Goal: Task Accomplishment & Management: Complete application form

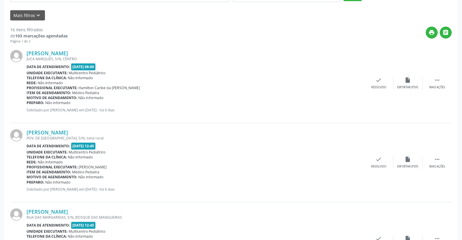
scroll to position [130, 0]
click at [439, 79] on icon "" at bounding box center [437, 80] width 6 height 6
click at [408, 82] on icon "alarm_off" at bounding box center [408, 80] width 6 height 6
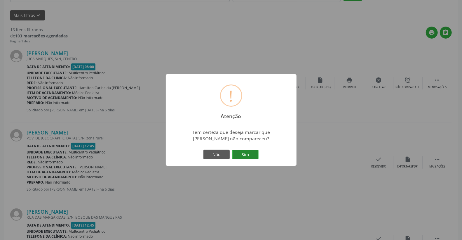
click at [245, 155] on button "Sim" at bounding box center [245, 155] width 26 height 10
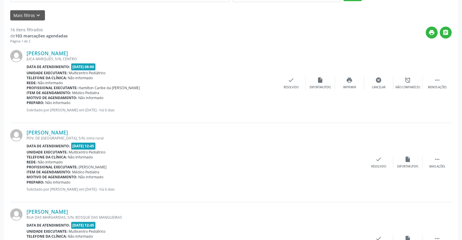
scroll to position [0, 0]
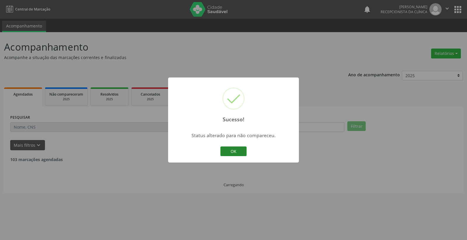
click at [236, 152] on button "OK" at bounding box center [233, 151] width 26 height 10
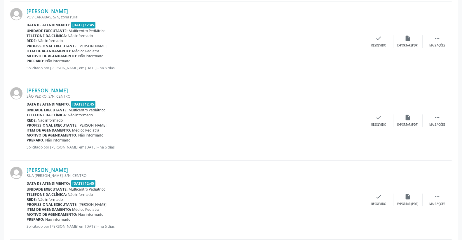
scroll to position [746, 0]
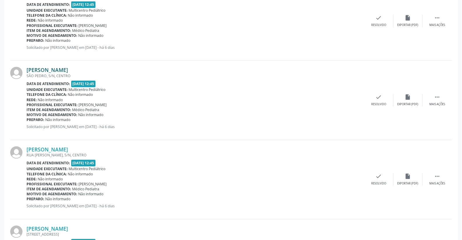
click at [68, 68] on link "[PERSON_NAME]" at bounding box center [47, 70] width 41 height 6
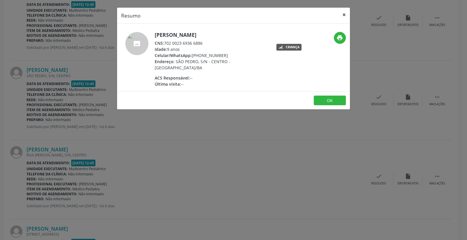
drag, startPoint x: 344, startPoint y: 15, endPoint x: 310, endPoint y: 6, distance: 35.0
click at [344, 14] on button "×" at bounding box center [344, 15] width 12 height 14
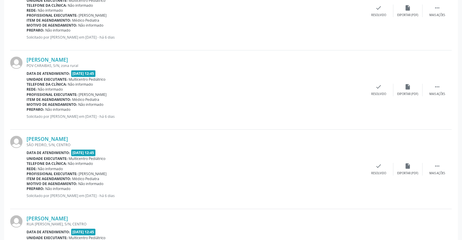
scroll to position [709, 0]
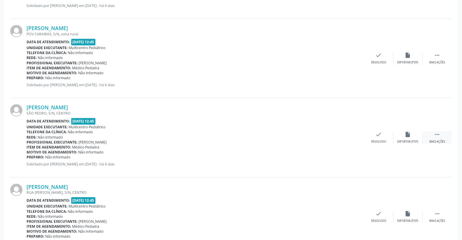
click at [439, 136] on icon "" at bounding box center [437, 134] width 6 height 6
click at [352, 132] on icon "print" at bounding box center [350, 134] width 6 height 6
click at [221, 128] on div "Unidade executante: Multicentro Pediátrico" at bounding box center [152, 126] width 250 height 5
click at [57, 108] on link "[PERSON_NAME]" at bounding box center [47, 107] width 41 height 6
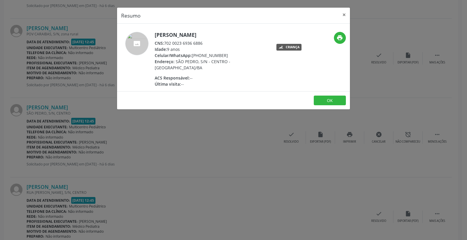
drag, startPoint x: 165, startPoint y: 43, endPoint x: 208, endPoint y: 40, distance: 42.4
click at [208, 40] on div "CNS: 702 0023 6936 6886" at bounding box center [212, 43] width 114 height 6
copy div "702 0023 6936 6886"
click at [343, 12] on button "×" at bounding box center [344, 15] width 12 height 14
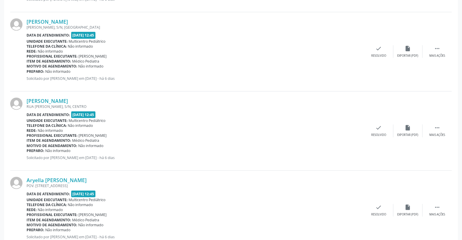
scroll to position [287, 0]
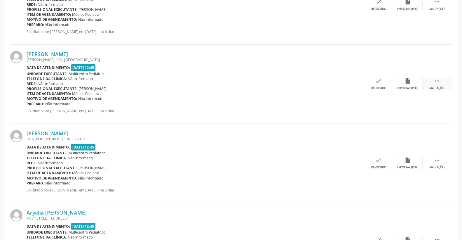
click at [439, 83] on icon "" at bounding box center [437, 81] width 6 height 6
click at [349, 83] on icon "print" at bounding box center [350, 81] width 6 height 6
click at [66, 56] on link "[PERSON_NAME]" at bounding box center [47, 54] width 41 height 6
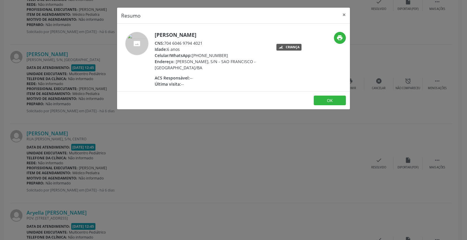
drag, startPoint x: 164, startPoint y: 42, endPoint x: 210, endPoint y: 41, distance: 45.3
click at [210, 41] on div "CNS: 704 6046 9794 4021" at bounding box center [212, 43] width 114 height 6
copy div "704 6046 9794 4021"
click at [348, 12] on button "×" at bounding box center [344, 15] width 12 height 14
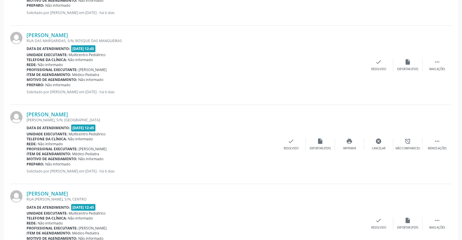
scroll to position [259, 0]
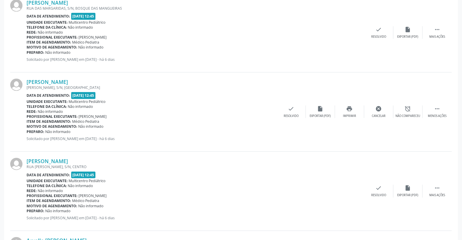
click at [230, 112] on div "Rede: Não informado" at bounding box center [152, 111] width 250 height 5
click at [237, 17] on div "Data de atendimento: [DATE] 12:45" at bounding box center [196, 16] width 338 height 7
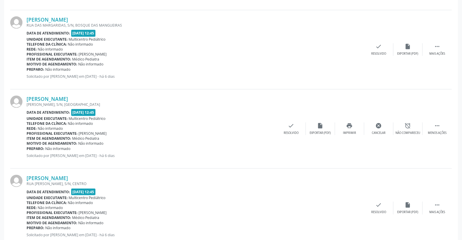
scroll to position [227, 0]
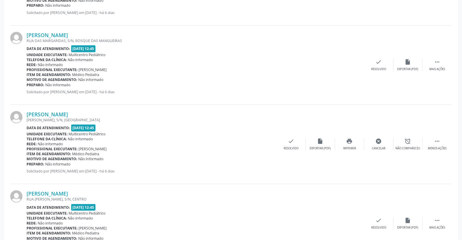
click at [206, 93] on p "Solicitado por [PERSON_NAME] em [DATE] - há 6 dias" at bounding box center [196, 91] width 338 height 5
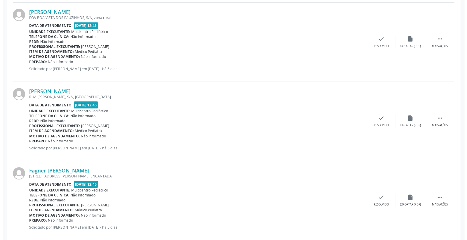
scroll to position [1131, 0]
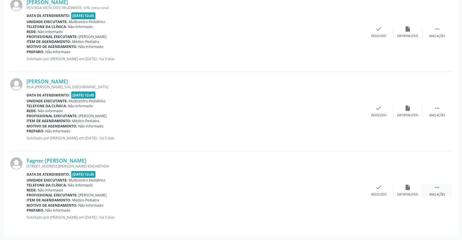
click at [439, 187] on icon "" at bounding box center [437, 187] width 6 height 6
click at [352, 189] on icon "print" at bounding box center [350, 187] width 6 height 6
click at [290, 189] on icon "check" at bounding box center [291, 187] width 6 height 6
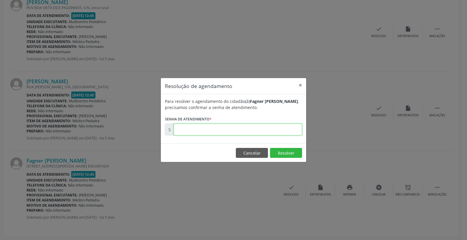
click at [258, 127] on input "text" at bounding box center [238, 130] width 128 height 12
click at [294, 154] on button "Resolver" at bounding box center [286, 153] width 32 height 10
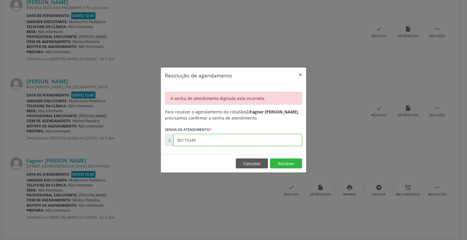
drag, startPoint x: 194, startPoint y: 141, endPoint x: 197, endPoint y: 141, distance: 3.2
click at [197, 141] on input "00179340" at bounding box center [238, 140] width 128 height 12
type input "00179346"
click at [274, 161] on button "Resolver" at bounding box center [286, 163] width 32 height 10
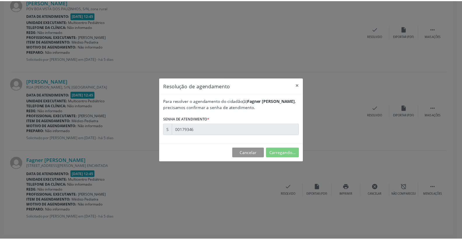
scroll to position [0, 0]
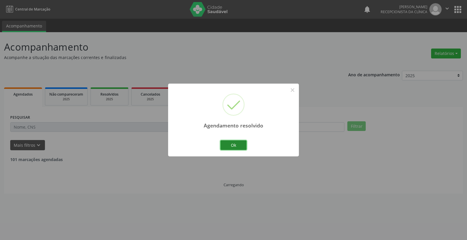
click at [243, 144] on button "Ok" at bounding box center [233, 145] width 26 height 10
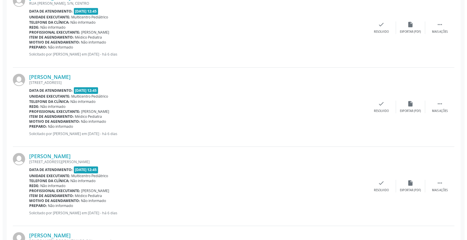
scroll to position [908, 0]
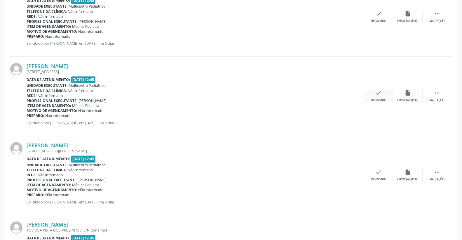
click at [379, 92] on icon "check" at bounding box center [379, 93] width 6 height 6
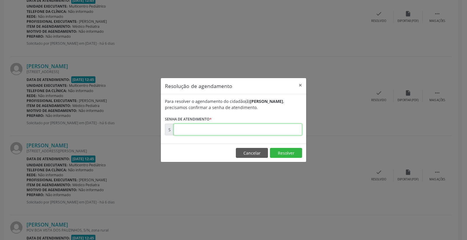
click at [272, 133] on input "text" at bounding box center [238, 130] width 128 height 12
type input "00179211"
click at [287, 154] on button "Resolver" at bounding box center [286, 153] width 32 height 10
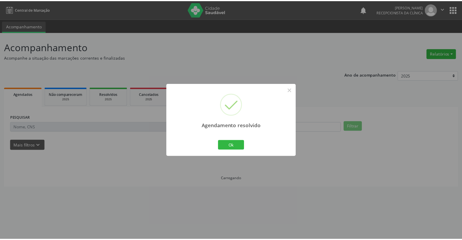
scroll to position [0, 0]
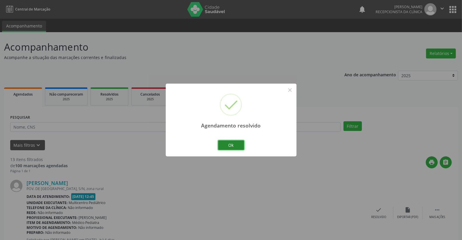
click at [238, 145] on button "Ok" at bounding box center [231, 145] width 26 height 10
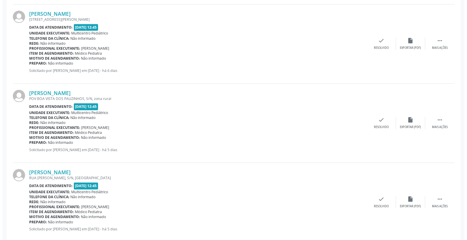
scroll to position [972, 0]
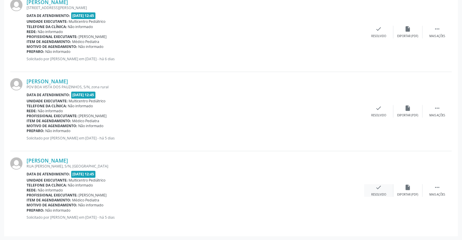
click at [380, 190] on icon "check" at bounding box center [379, 187] width 6 height 6
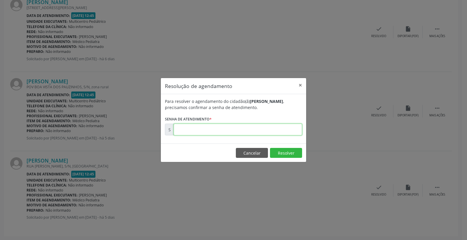
click at [284, 132] on input "text" at bounding box center [238, 130] width 128 height 12
type input "00179329"
click at [293, 151] on button "Resolver" at bounding box center [286, 153] width 32 height 10
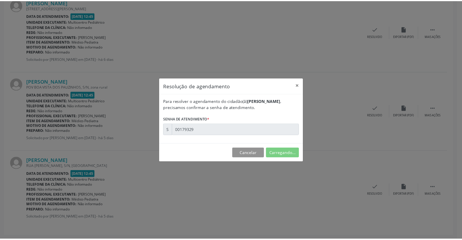
scroll to position [0, 0]
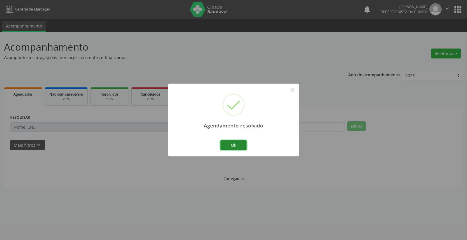
click at [238, 145] on button "Ok" at bounding box center [233, 145] width 26 height 10
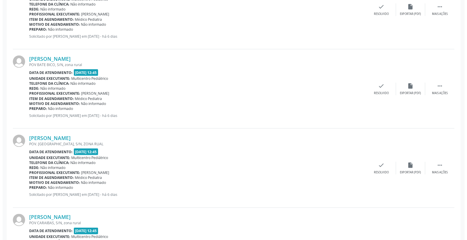
scroll to position [519, 0]
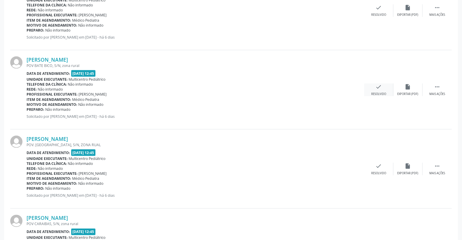
click at [379, 87] on icon "check" at bounding box center [379, 87] width 6 height 6
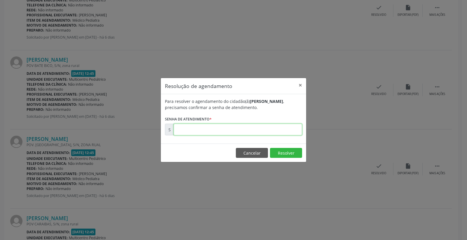
click at [275, 132] on input "text" at bounding box center [238, 130] width 128 height 12
type input "00179133"
click at [294, 150] on button "Resolver" at bounding box center [286, 153] width 32 height 10
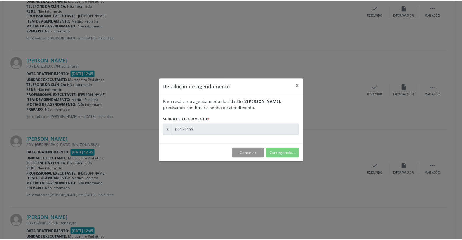
scroll to position [0, 0]
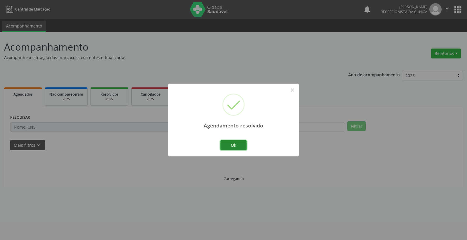
click at [236, 145] on button "Ok" at bounding box center [233, 145] width 26 height 10
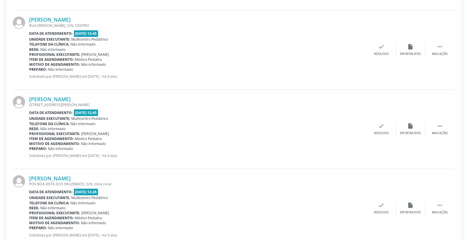
scroll to position [811, 0]
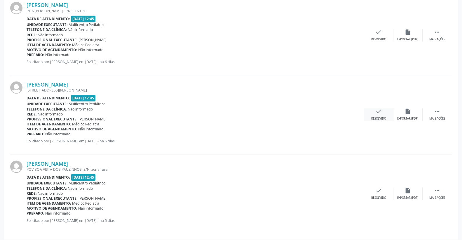
click at [376, 110] on icon "check" at bounding box center [379, 111] width 6 height 6
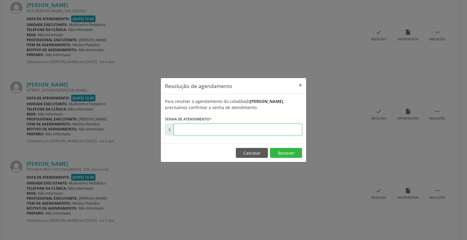
click at [286, 132] on input "text" at bounding box center [238, 130] width 128 height 12
type input "00179229"
click at [291, 153] on button "Resolver" at bounding box center [286, 153] width 32 height 10
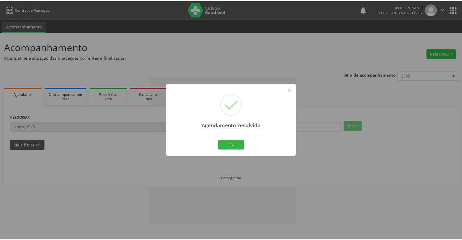
scroll to position [0, 0]
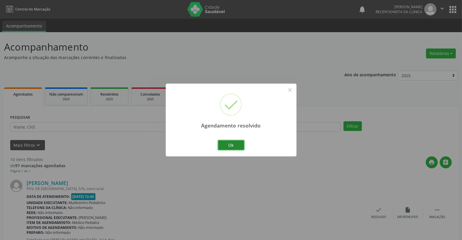
click at [242, 146] on button "Ok" at bounding box center [231, 145] width 26 height 10
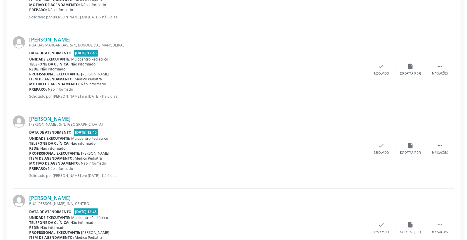
scroll to position [227, 0]
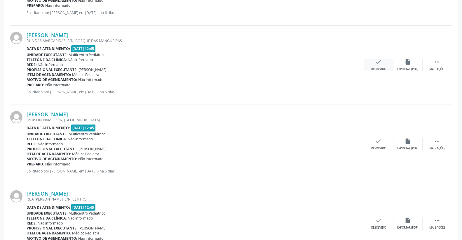
click at [376, 59] on icon "check" at bounding box center [379, 62] width 6 height 6
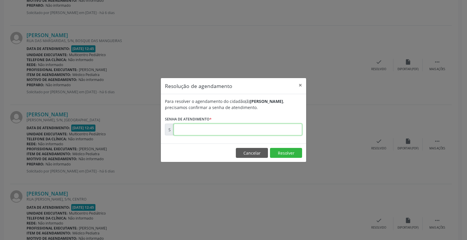
click at [279, 127] on input "text" at bounding box center [238, 130] width 128 height 12
type input "00179119"
click at [287, 149] on button "Resolver" at bounding box center [286, 153] width 32 height 10
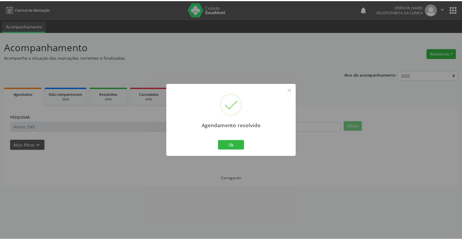
scroll to position [0, 0]
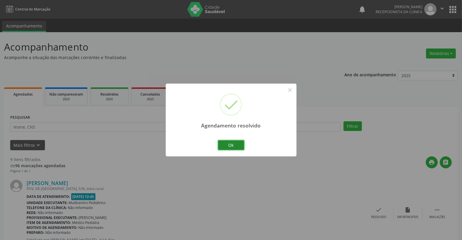
click at [229, 148] on button "Ok" at bounding box center [231, 145] width 26 height 10
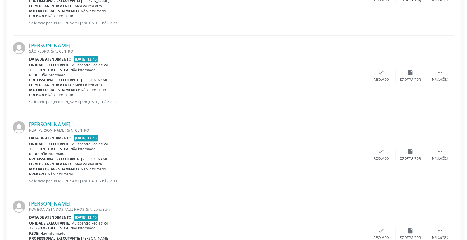
scroll to position [656, 0]
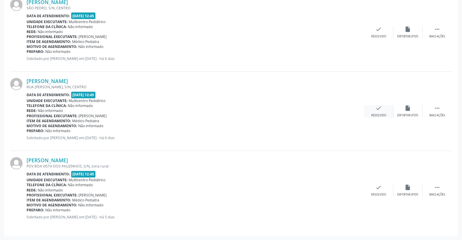
click at [380, 110] on icon "check" at bounding box center [379, 108] width 6 height 6
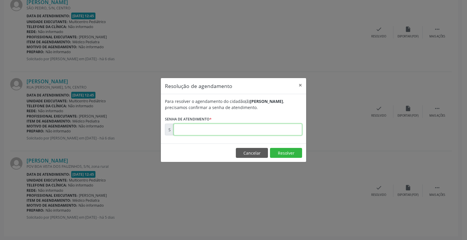
click at [278, 130] on input "text" at bounding box center [238, 130] width 128 height 12
type input "00179195"
click at [287, 153] on button "Resolver" at bounding box center [286, 153] width 32 height 10
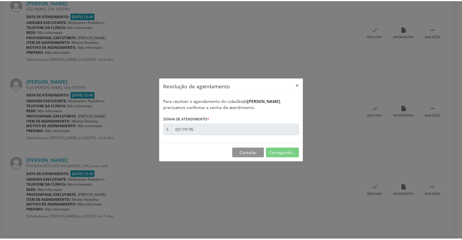
scroll to position [0, 0]
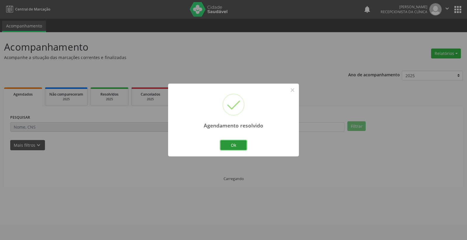
click at [236, 147] on button "Ok" at bounding box center [233, 145] width 26 height 10
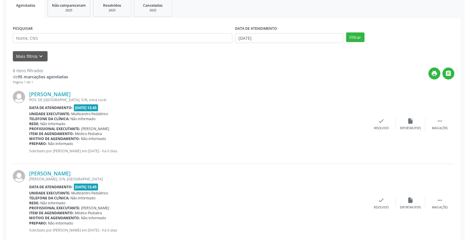
scroll to position [97, 0]
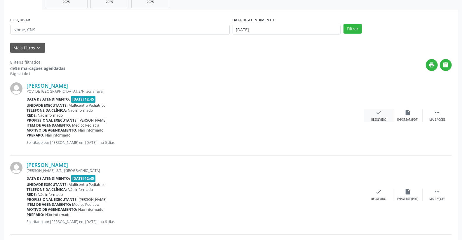
click at [384, 115] on div "check Resolvido" at bounding box center [378, 115] width 29 height 13
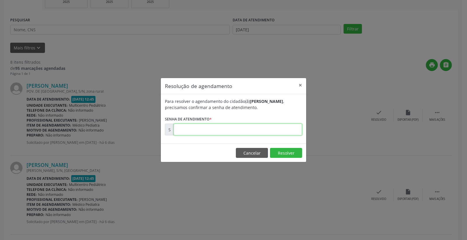
drag, startPoint x: 267, startPoint y: 128, endPoint x: 267, endPoint y: 121, distance: 6.8
click at [266, 123] on form "Para resolver o agendamento do cidadão(ã) [PERSON_NAME] , precisamos confirmar …" at bounding box center [233, 116] width 137 height 37
type input "00179014"
click at [290, 153] on button "Resolver" at bounding box center [286, 153] width 32 height 10
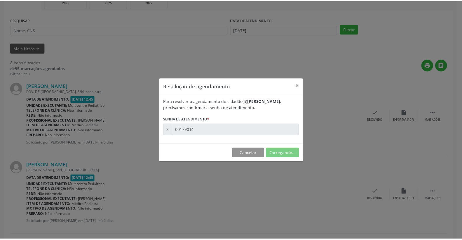
scroll to position [0, 0]
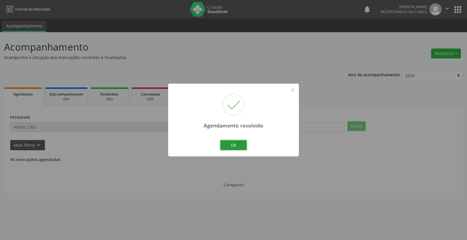
click at [230, 141] on button "Ok" at bounding box center [233, 145] width 26 height 10
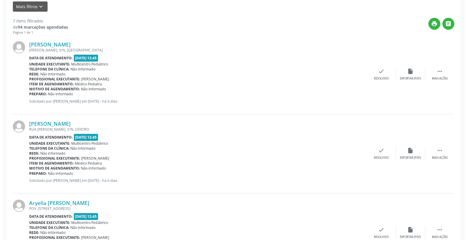
scroll to position [108, 0]
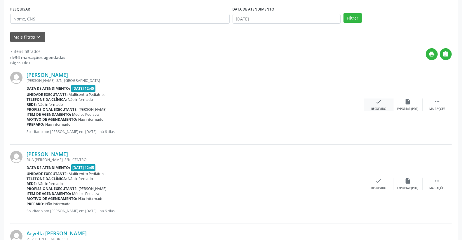
click at [379, 104] on icon "check" at bounding box center [379, 101] width 6 height 6
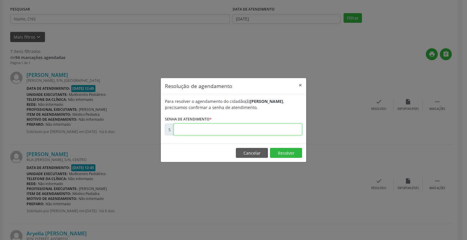
drag, startPoint x: 270, startPoint y: 131, endPoint x: 273, endPoint y: 126, distance: 6.0
click at [273, 126] on input "text" at bounding box center [238, 130] width 128 height 12
type input "00179125"
click at [290, 152] on button "Resolver" at bounding box center [286, 153] width 32 height 10
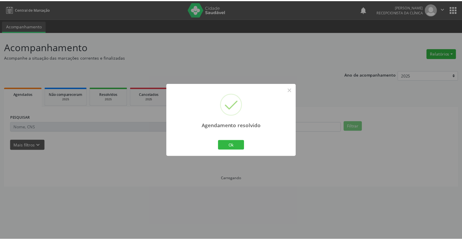
scroll to position [0, 0]
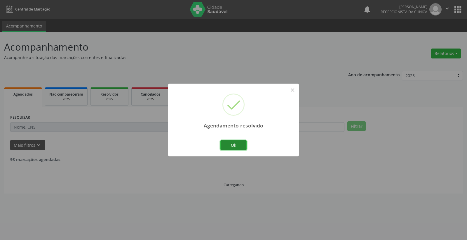
click at [238, 147] on button "Ok" at bounding box center [233, 145] width 26 height 10
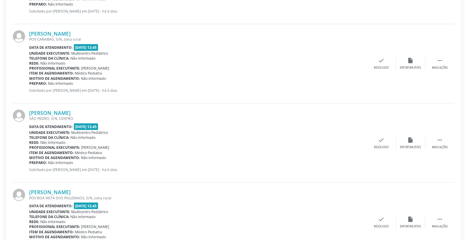
scroll to position [389, 0]
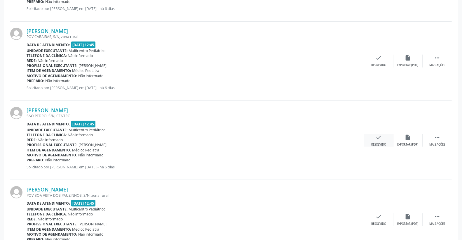
click at [381, 138] on div "check Resolvido" at bounding box center [378, 140] width 29 height 13
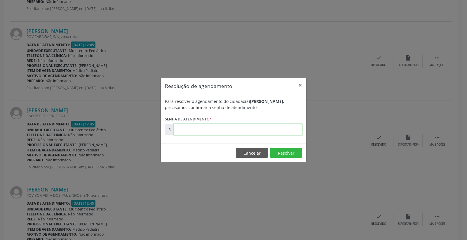
click at [256, 130] on input "text" at bounding box center [238, 130] width 128 height 12
type input "00179163"
click at [286, 150] on button "Resolver" at bounding box center [286, 153] width 32 height 10
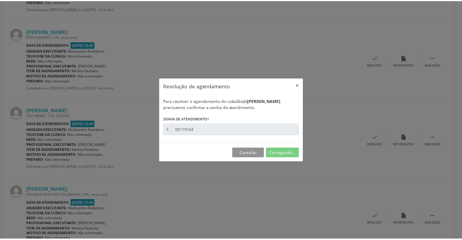
scroll to position [0, 0]
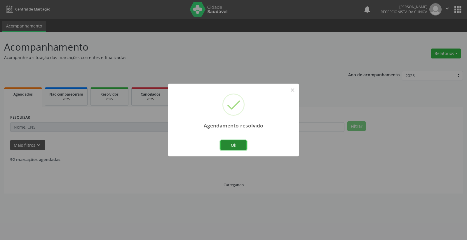
click at [233, 146] on button "Ok" at bounding box center [233, 145] width 26 height 10
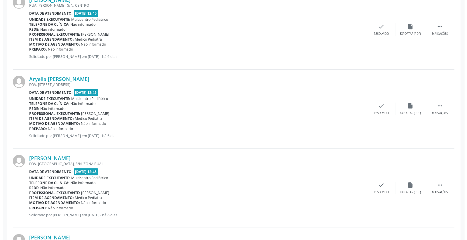
scroll to position [177, 0]
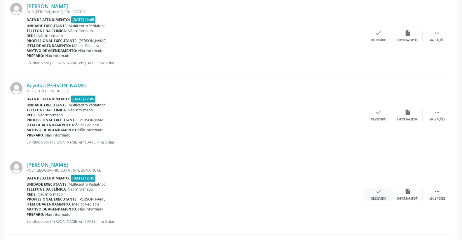
click at [380, 193] on icon "check" at bounding box center [379, 191] width 6 height 6
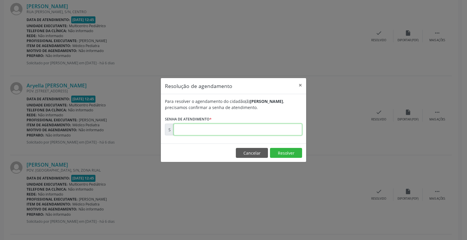
click at [264, 127] on input "text" at bounding box center [238, 130] width 128 height 12
type input "00179134"
click at [283, 150] on button "Resolver" at bounding box center [286, 153] width 32 height 10
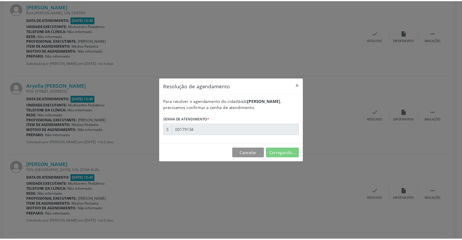
scroll to position [0, 0]
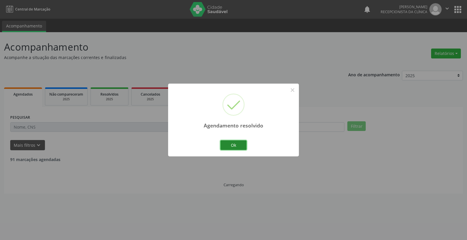
click at [237, 143] on button "Ok" at bounding box center [233, 145] width 26 height 10
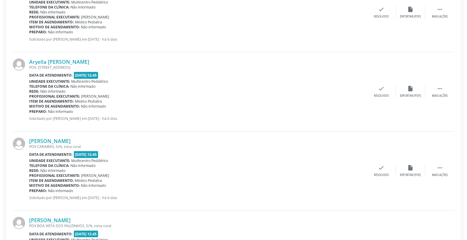
scroll to position [259, 0]
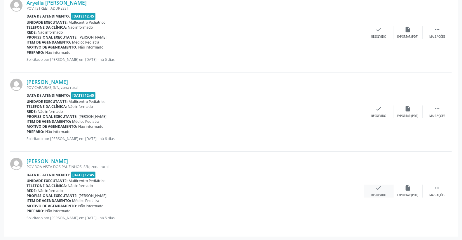
click at [379, 189] on icon "check" at bounding box center [379, 188] width 6 height 6
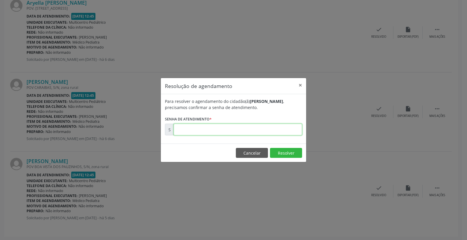
click at [262, 129] on input "text" at bounding box center [238, 130] width 128 height 12
type input "00179279"
click at [282, 153] on button "Resolver" at bounding box center [286, 153] width 32 height 10
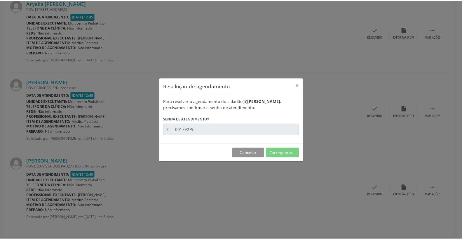
scroll to position [0, 0]
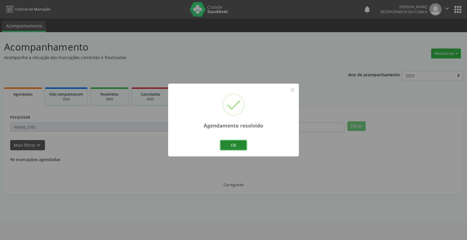
click at [237, 145] on button "Ok" at bounding box center [233, 145] width 26 height 10
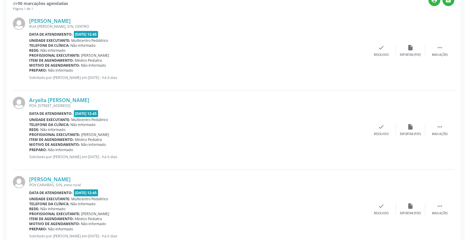
scroll to position [180, 0]
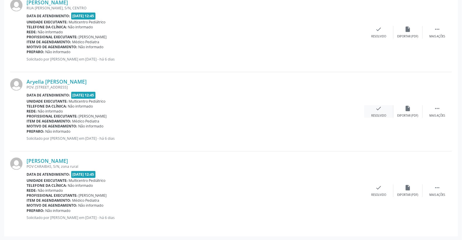
click at [385, 110] on div "check Resolvido" at bounding box center [378, 111] width 29 height 13
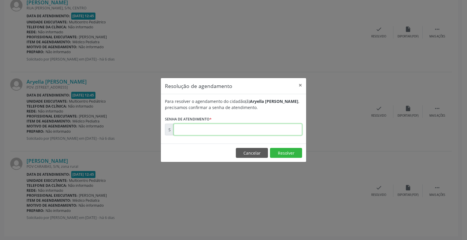
click at [275, 127] on input "text" at bounding box center [238, 130] width 128 height 12
type input "00179130"
click at [289, 153] on button "Resolver" at bounding box center [286, 153] width 32 height 10
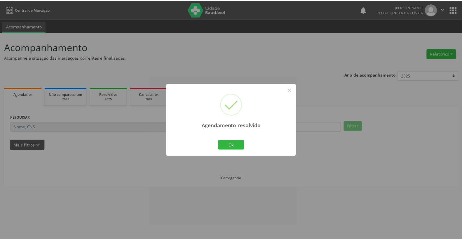
scroll to position [0, 0]
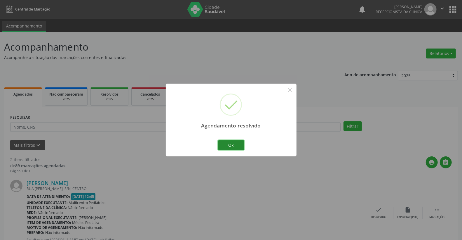
click at [239, 146] on button "Ok" at bounding box center [231, 145] width 26 height 10
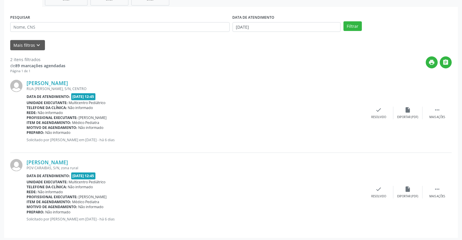
scroll to position [101, 0]
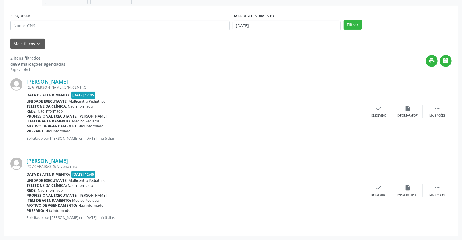
click at [94, 20] on div "PESQUISAR" at bounding box center [120, 23] width 223 height 23
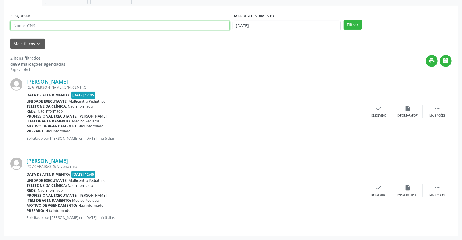
click at [95, 21] on input "text" at bounding box center [120, 26] width 220 height 10
type input "704001337415763"
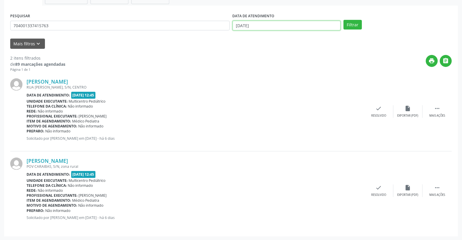
click at [272, 27] on input "[DATE]" at bounding box center [287, 26] width 108 height 10
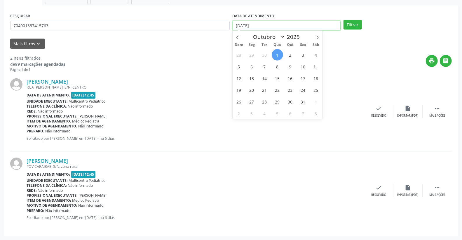
click at [272, 27] on input "[DATE]" at bounding box center [287, 26] width 108 height 10
click at [347, 25] on button "Filtrar" at bounding box center [353, 25] width 18 height 10
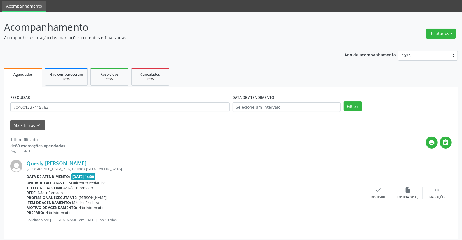
scroll to position [22, 0]
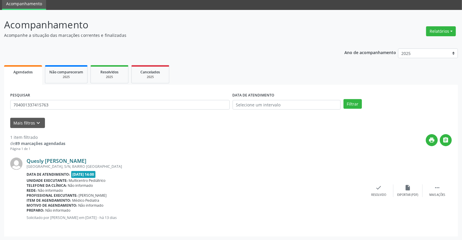
click at [69, 160] on link "Quesly [PERSON_NAME]" at bounding box center [57, 160] width 60 height 6
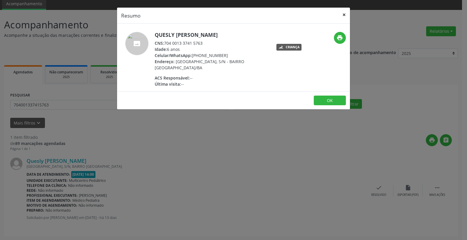
click at [343, 13] on button "×" at bounding box center [344, 15] width 12 height 14
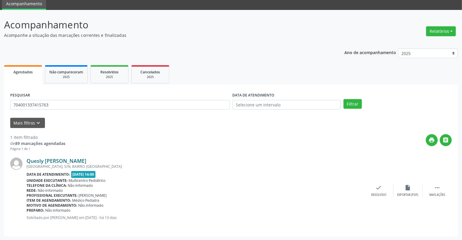
click at [75, 160] on link "Quesly [PERSON_NAME]" at bounding box center [57, 160] width 60 height 6
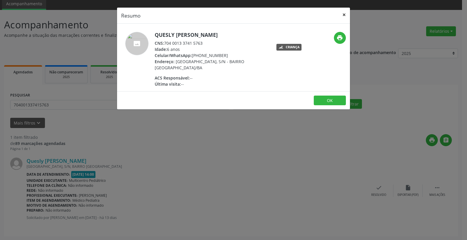
click at [347, 13] on button "×" at bounding box center [344, 15] width 12 height 14
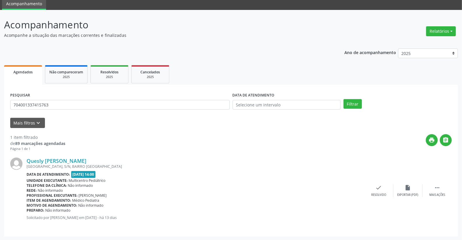
drag, startPoint x: 106, startPoint y: 216, endPoint x: 172, endPoint y: 215, distance: 66.0
click at [172, 215] on p "Solicitado por [PERSON_NAME] em [DATE] - há 13 dias" at bounding box center [196, 217] width 338 height 5
click at [173, 185] on div "Telefone da clínica: Não informado" at bounding box center [196, 185] width 338 height 5
click at [188, 178] on div "Unidade executante: Multicentro Pediátrico" at bounding box center [196, 180] width 338 height 5
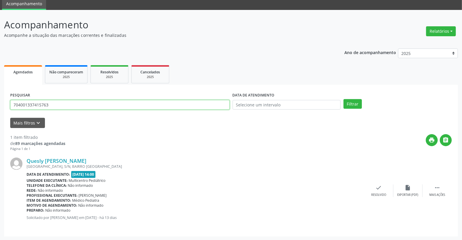
click at [95, 104] on input "704001337415763" at bounding box center [120, 105] width 220 height 10
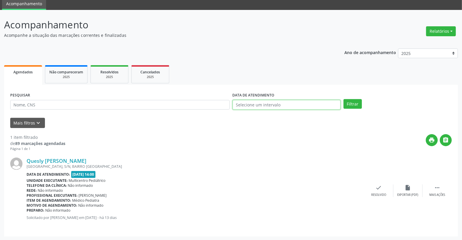
click at [287, 100] on input "text" at bounding box center [287, 105] width 108 height 10
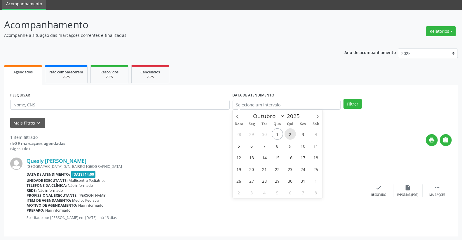
click at [288, 132] on span "2" at bounding box center [290, 133] width 11 height 11
type input "[DATE]"
click at [288, 132] on span "2" at bounding box center [290, 133] width 11 height 11
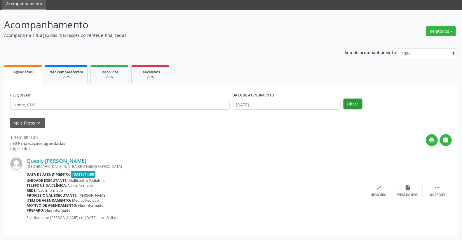
click at [360, 106] on button "Filtrar" at bounding box center [353, 104] width 18 height 10
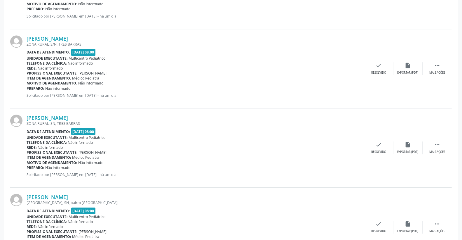
scroll to position [1131, 0]
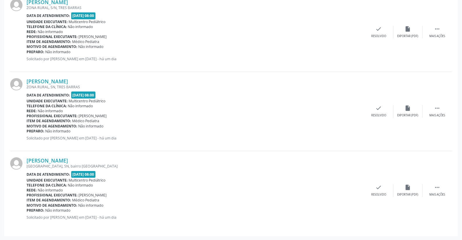
click at [302, 110] on div "Rede: Não informado" at bounding box center [196, 110] width 338 height 5
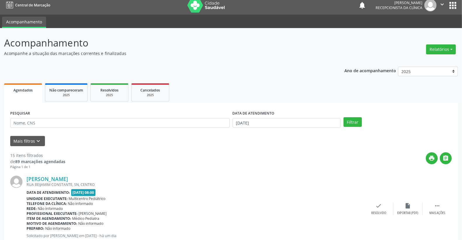
scroll to position [0, 0]
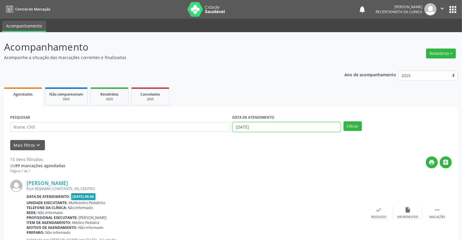
click at [240, 122] on input "[DATE]" at bounding box center [287, 127] width 108 height 10
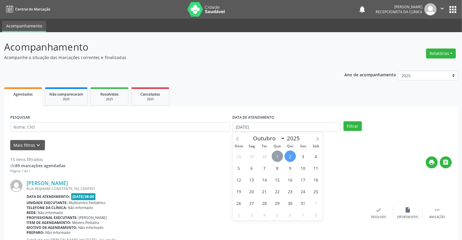
click at [277, 154] on span "1" at bounding box center [277, 155] width 11 height 11
type input "[DATE]"
click at [277, 154] on span "1" at bounding box center [277, 155] width 11 height 11
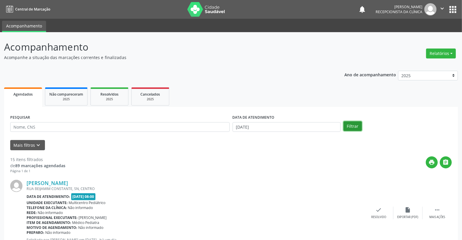
click at [351, 127] on button "Filtrar" at bounding box center [353, 126] width 18 height 10
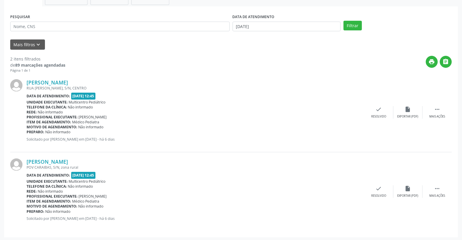
scroll to position [101, 0]
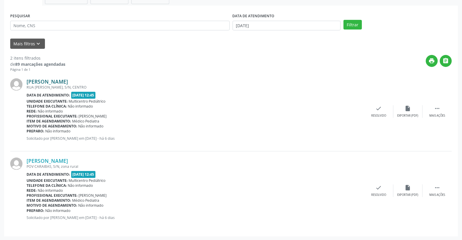
click at [68, 81] on link "[PERSON_NAME]" at bounding box center [47, 81] width 41 height 6
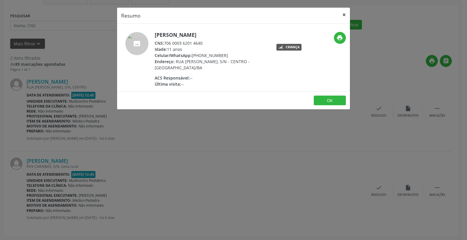
click at [346, 13] on button "×" at bounding box center [344, 15] width 12 height 14
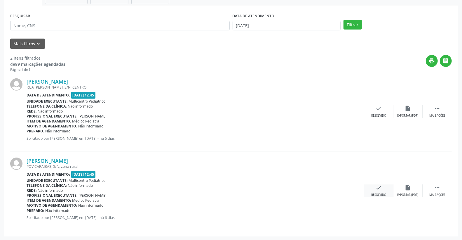
click at [386, 187] on div "check Resolvido" at bounding box center [378, 190] width 29 height 13
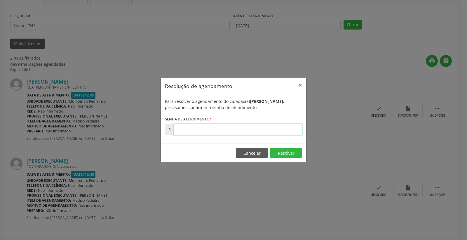
click at [285, 134] on input "text" at bounding box center [238, 130] width 128 height 12
type input "00179135"
click at [290, 154] on button "Resolver" at bounding box center [286, 153] width 32 height 10
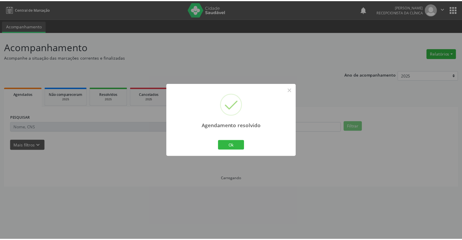
scroll to position [0, 0]
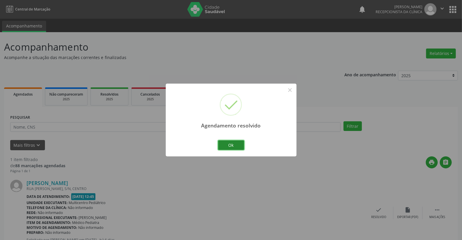
click at [230, 140] on button "Ok" at bounding box center [231, 145] width 26 height 10
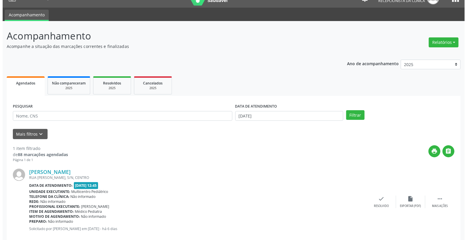
scroll to position [22, 0]
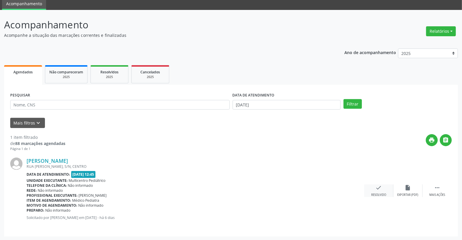
click at [385, 189] on div "check Resolvido" at bounding box center [378, 190] width 29 height 13
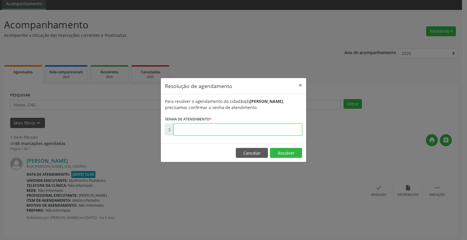
click at [264, 127] on input "text" at bounding box center [238, 130] width 128 height 12
type input "00179129"
click at [284, 152] on button "Resolver" at bounding box center [286, 153] width 32 height 10
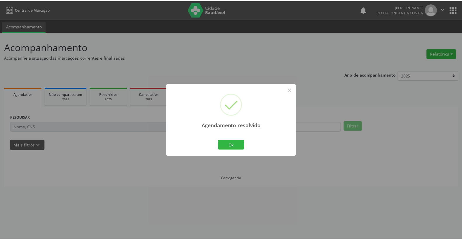
scroll to position [0, 0]
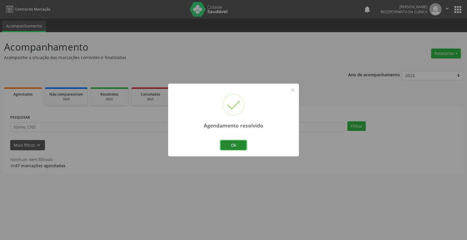
click at [232, 142] on button "Ok" at bounding box center [233, 145] width 26 height 10
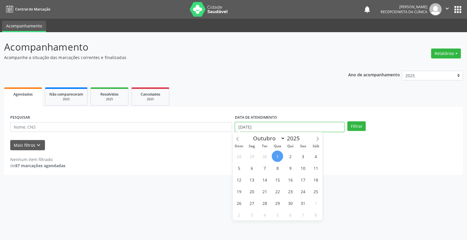
click at [306, 127] on input "[DATE]" at bounding box center [290, 127] width 110 height 10
click at [289, 155] on span "2" at bounding box center [290, 155] width 11 height 11
type input "[DATE]"
click at [289, 156] on span "2" at bounding box center [290, 155] width 11 height 11
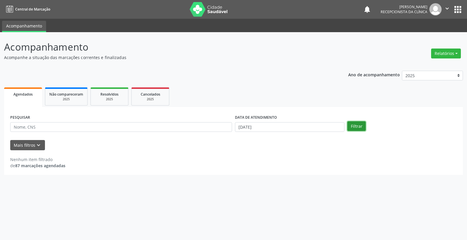
click at [361, 127] on button "Filtrar" at bounding box center [356, 126] width 18 height 10
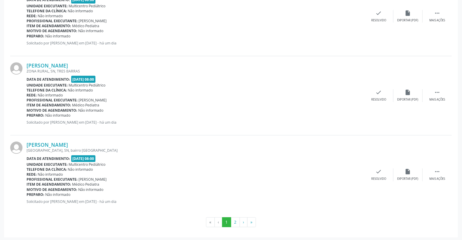
scroll to position [1148, 0]
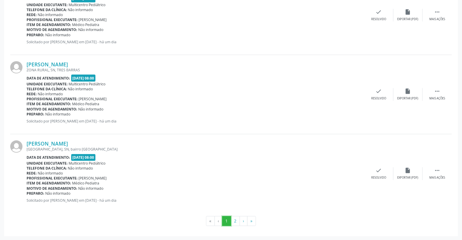
click at [227, 221] on button "1" at bounding box center [226, 221] width 9 height 10
click at [233, 222] on button "2" at bounding box center [235, 221] width 9 height 10
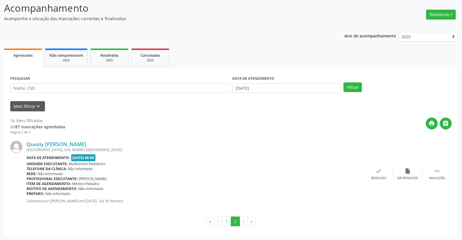
scroll to position [39, 0]
click at [227, 221] on button "1" at bounding box center [226, 221] width 9 height 10
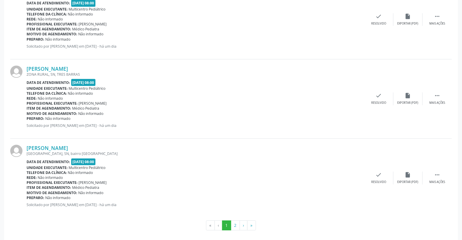
scroll to position [1148, 0]
